Goal: Information Seeking & Learning: Learn about a topic

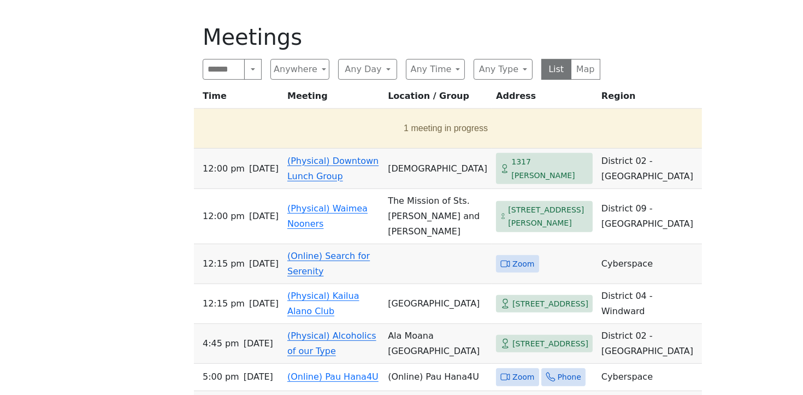
scroll to position [439, 0]
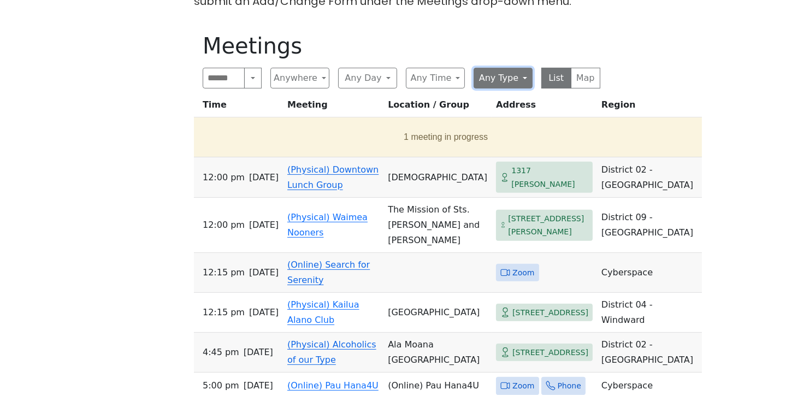
click at [502, 79] on button "Any Type" at bounding box center [503, 78] width 59 height 21
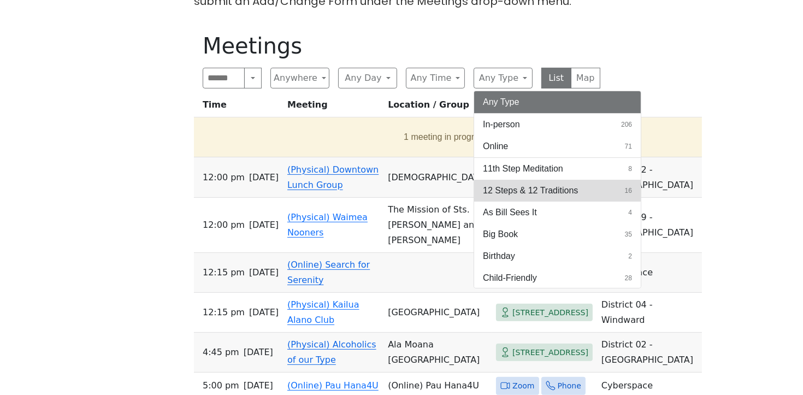
click at [535, 185] on span "12 Steps & 12 Traditions" at bounding box center [530, 190] width 95 height 13
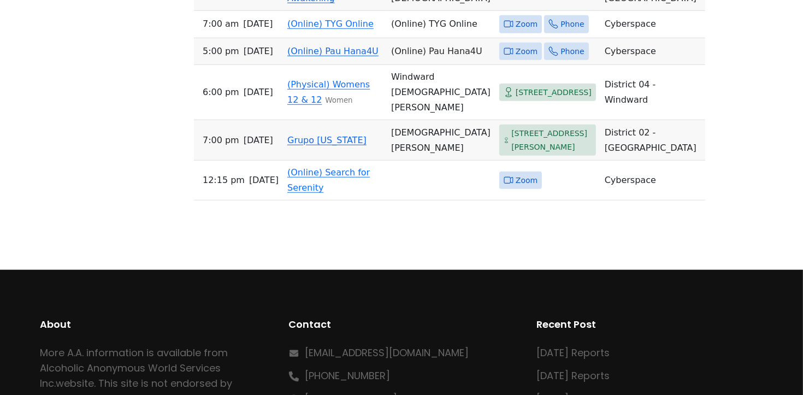
scroll to position [1134, 0]
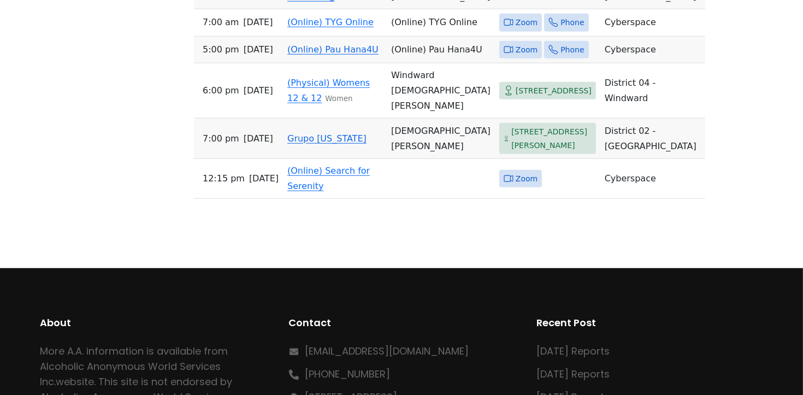
click at [348, 144] on link "Grupo Hawaii" at bounding box center [326, 138] width 79 height 10
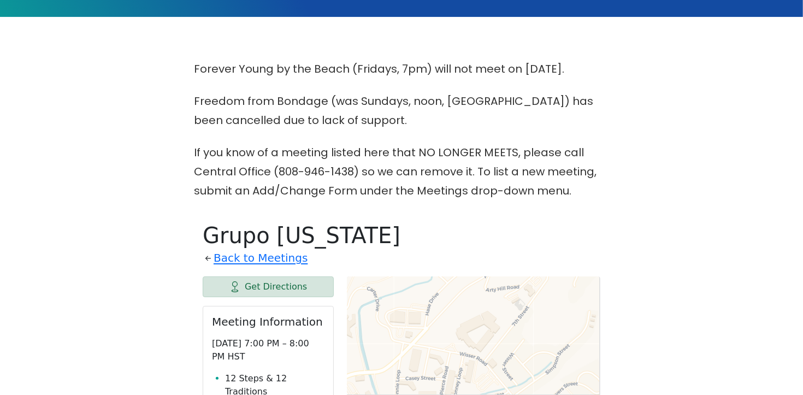
scroll to position [321, 0]
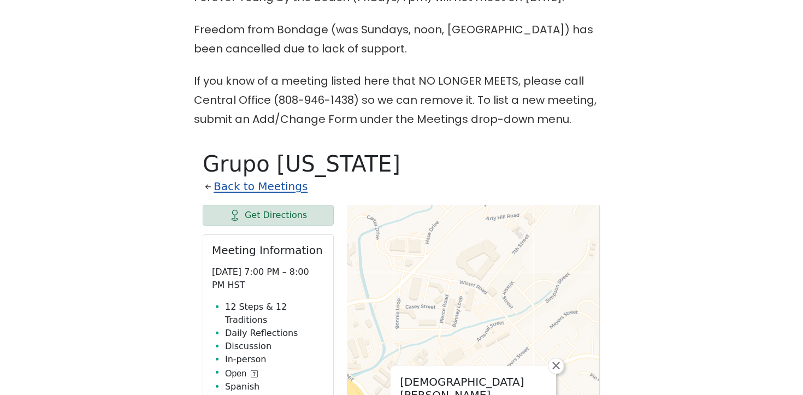
click at [273, 186] on link "Back to Meetings" at bounding box center [261, 186] width 94 height 19
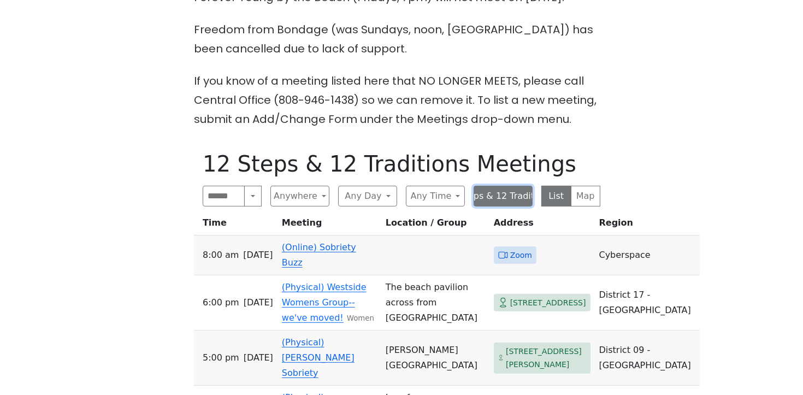
click at [511, 197] on button "12 Steps & 12 Traditions" at bounding box center [503, 196] width 59 height 21
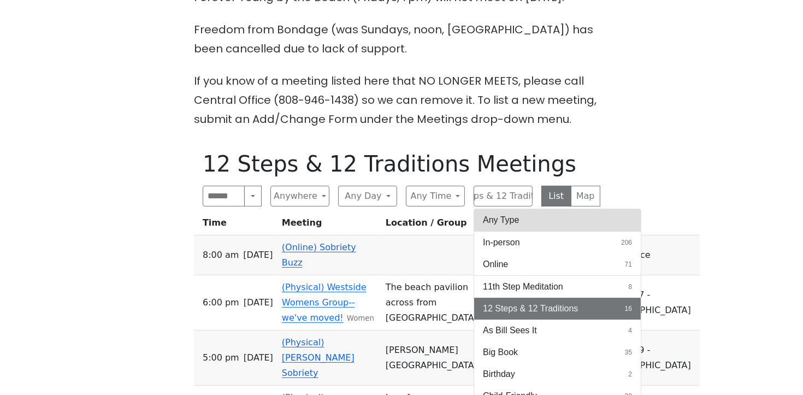
click at [522, 221] on button "Any Type" at bounding box center [557, 220] width 167 height 22
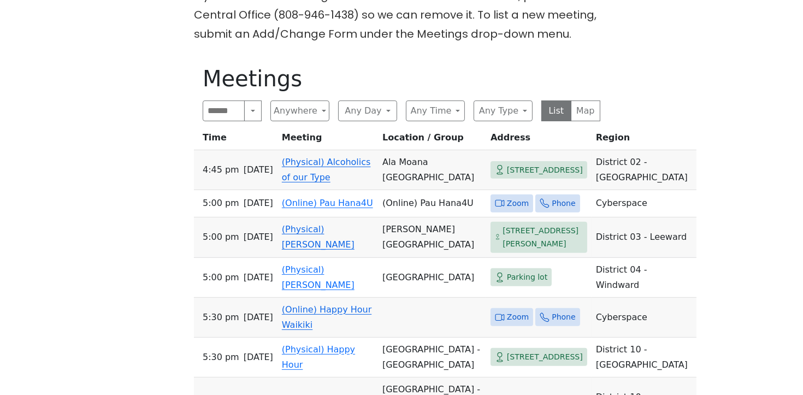
scroll to position [413, 0]
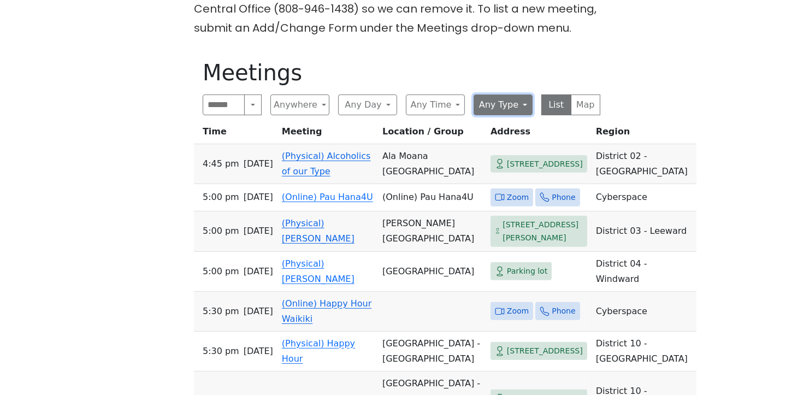
click at [519, 105] on button "Any Type" at bounding box center [503, 105] width 59 height 21
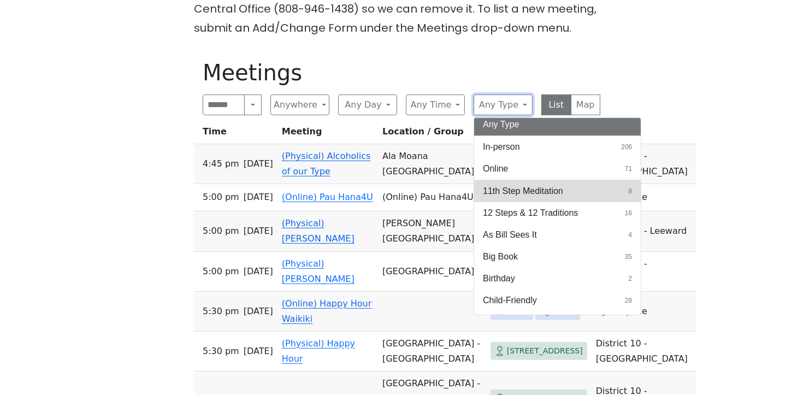
scroll to position [6, 0]
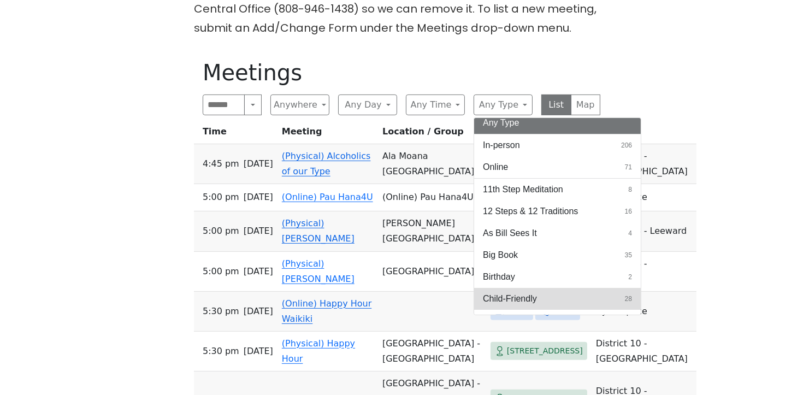
click at [562, 297] on button "Child-Friendly 28" at bounding box center [557, 299] width 167 height 22
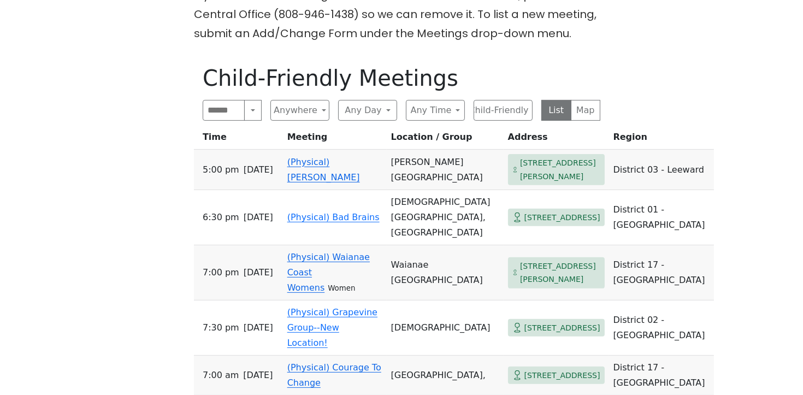
scroll to position [406, 0]
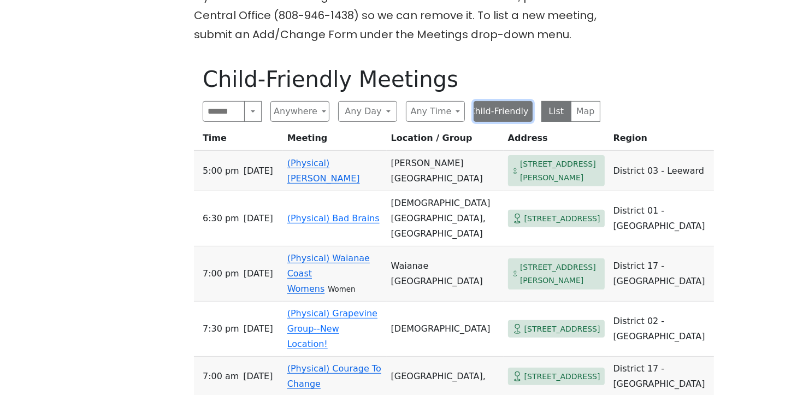
click at [507, 111] on button "Child-Friendly" at bounding box center [503, 111] width 59 height 21
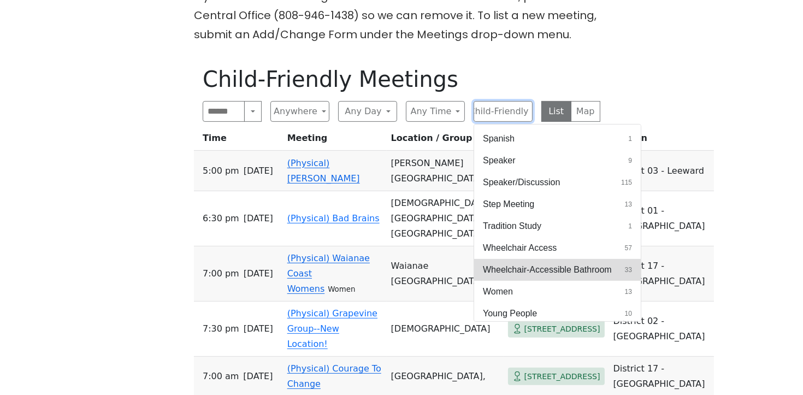
scroll to position [481, 0]
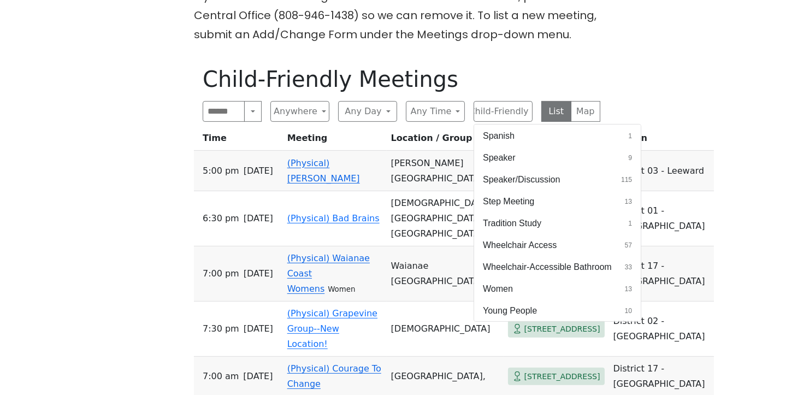
click at [566, 284] on button "Women 13" at bounding box center [557, 289] width 167 height 22
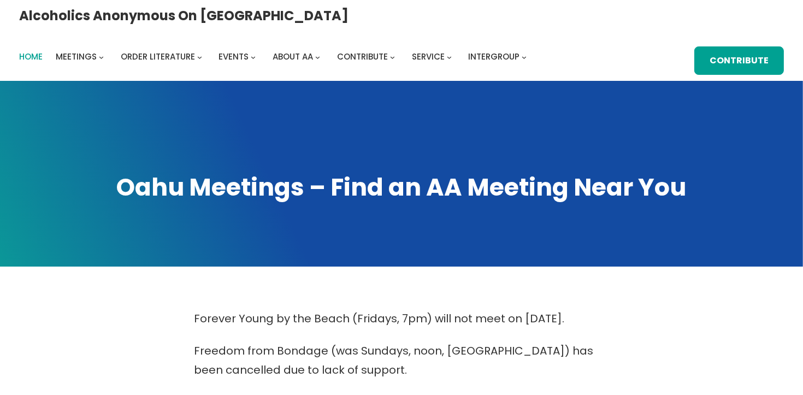
click at [43, 51] on span "Home" at bounding box center [30, 56] width 23 height 11
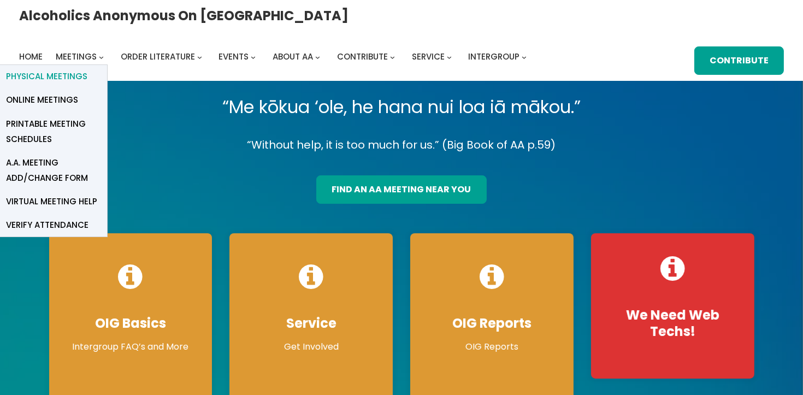
click at [87, 69] on span "Physical Meetings" at bounding box center [46, 76] width 81 height 15
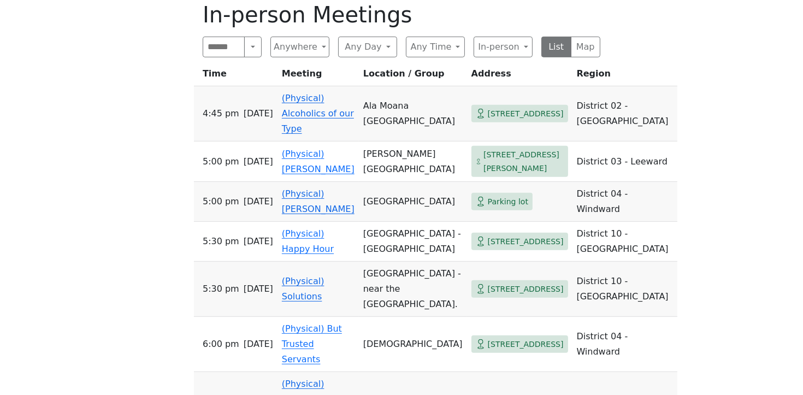
scroll to position [525, 0]
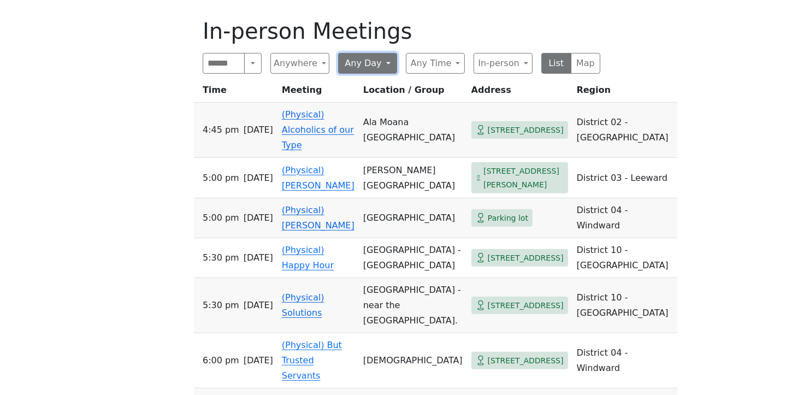
click at [367, 53] on button "Any Day" at bounding box center [367, 63] width 59 height 21
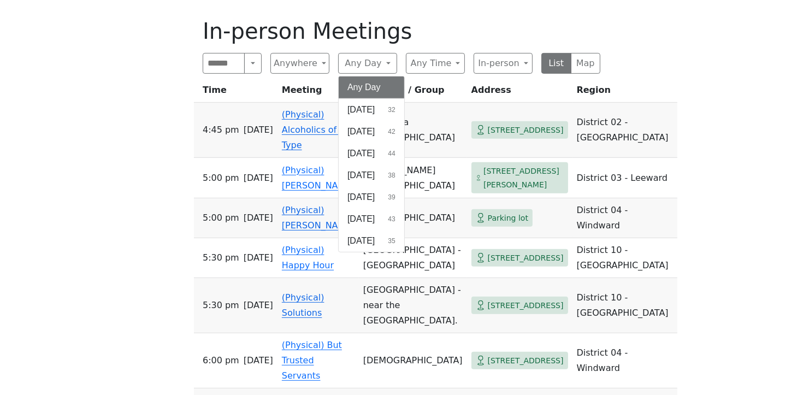
click at [167, 104] on div "Starting Oct 1, the Grapevine Group (Weds, 7:30pm) will meet at St. Clements on…" at bounding box center [401, 211] width 723 height 853
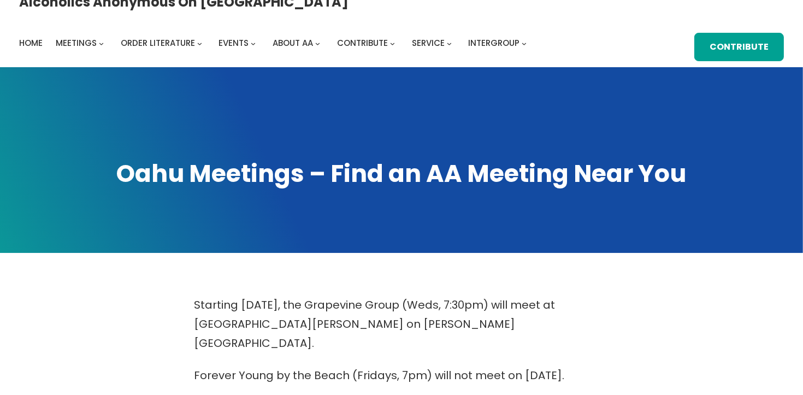
scroll to position [0, 0]
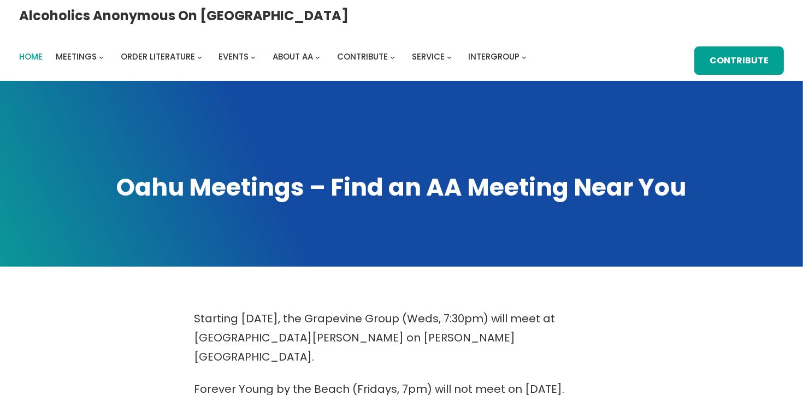
click at [43, 51] on span "Home" at bounding box center [30, 56] width 23 height 11
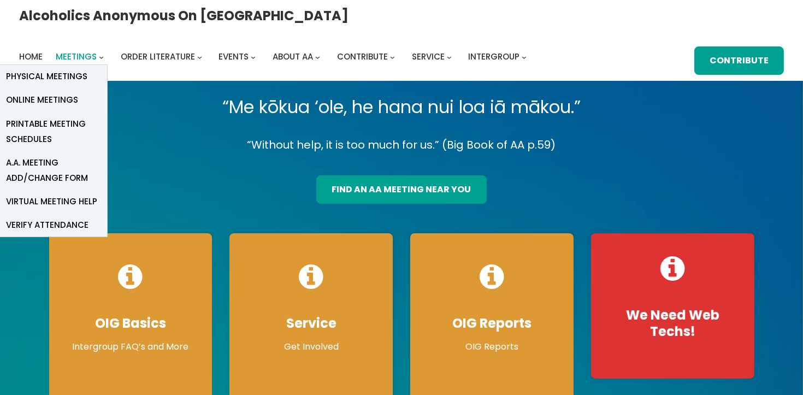
click at [97, 51] on span "Meetings" at bounding box center [76, 56] width 41 height 11
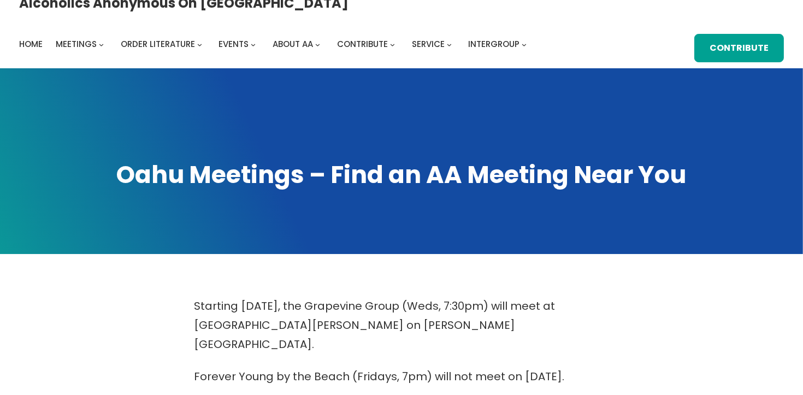
scroll to position [19, 0]
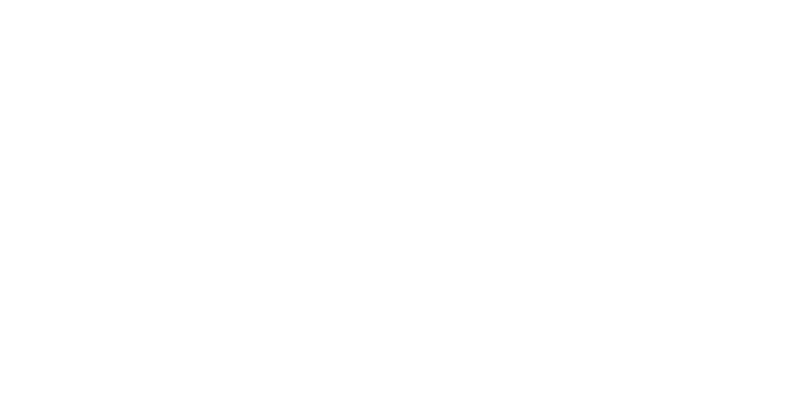
scroll to position [3290, 0]
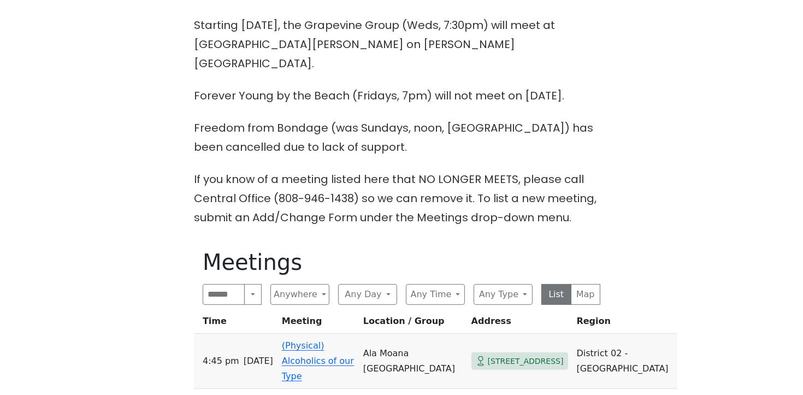
scroll to position [295, 0]
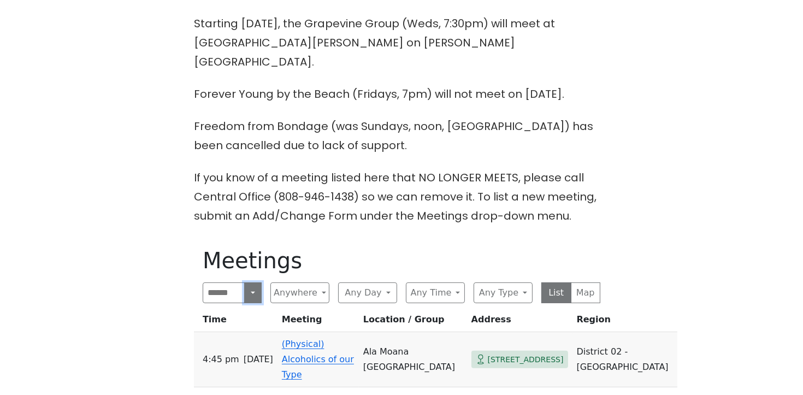
click at [249, 282] on button "Search" at bounding box center [252, 292] width 17 height 21
